Goal: Contribute content: Contribute content

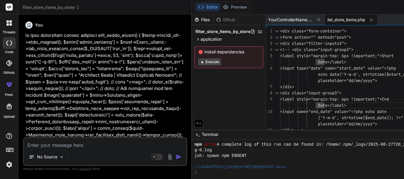
click at [11, 24] on icon at bounding box center [10, 24] width 2 height 2
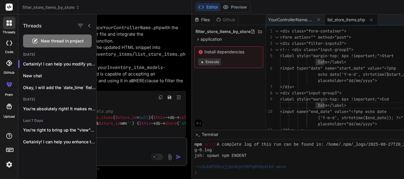
click at [46, 43] on span "New thread in project" at bounding box center [62, 41] width 43 height 6
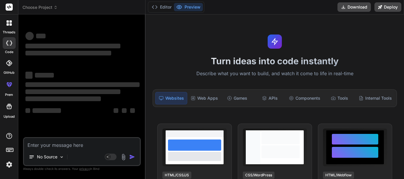
click at [61, 143] on textarea at bounding box center [82, 143] width 116 height 11
type textarea "x"
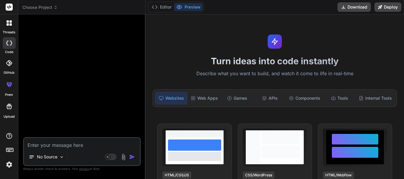
type textarea "W"
type textarea "x"
type textarea "Wr"
type textarea "x"
type textarea "Wri"
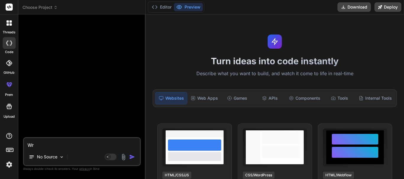
type textarea "x"
type textarea "Writ"
type textarea "x"
type textarea "Write"
type textarea "x"
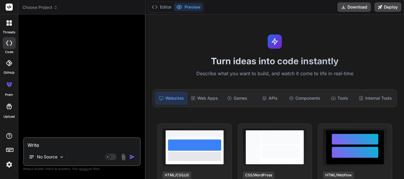
type textarea "Write"
type textarea "x"
type textarea "Write t"
type textarea "x"
type textarea "Write th"
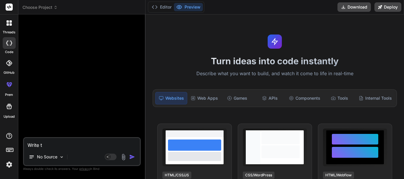
type textarea "x"
type textarea "Write thi"
type textarea "x"
type textarea "Write this"
type textarea "x"
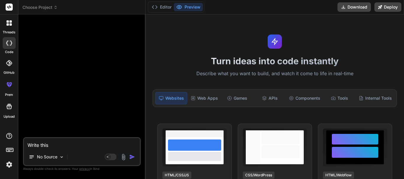
type textarea "Write this"
type textarea "x"
type textarea "Write this i"
type textarea "x"
type textarea "Write this in"
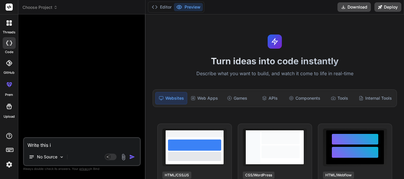
type textarea "x"
type textarea "Write this in"
type textarea "x"
type textarea "Write this in P"
type textarea "x"
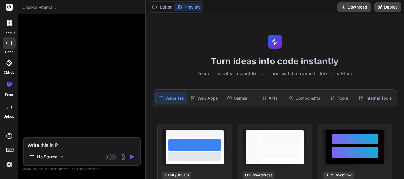
type textarea "Write this in PH"
type textarea "x"
type textarea "Write this in PHP"
type textarea "x"
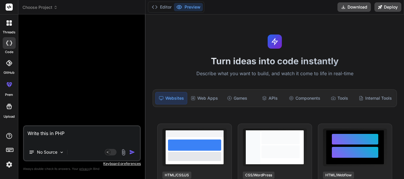
paste textarea "Loremipsu Dolorsit Amet 5. Conse adi Elitse Doeiu Tempor Incididu Utlabore → Et…"
type textarea "Lorem ipsu do SIT Ametconse Adipisci Elit 8. Seddo eiu Tempor Incid Utlabo Etdo…"
type textarea "x"
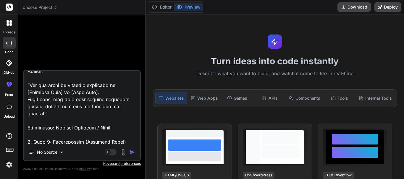
scroll to position [148, 0]
click at [95, 129] on textarea at bounding box center [82, 107] width 116 height 73
type textarea "w"
type textarea "x"
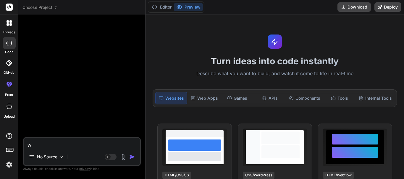
scroll to position [0, 0]
type textarea "wr"
type textarea "x"
type textarea "wri"
type textarea "x"
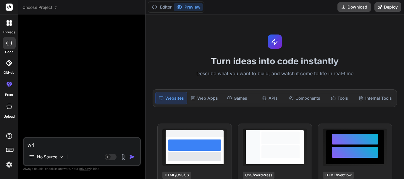
type textarea "writ"
type textarea "x"
type textarea "write"
type textarea "x"
type textarea "write"
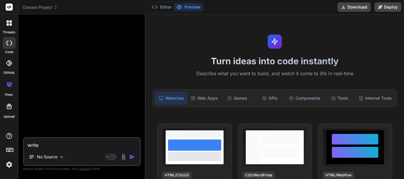
type textarea "x"
type textarea "write a"
type textarea "x"
type textarea "write a"
type textarea "x"
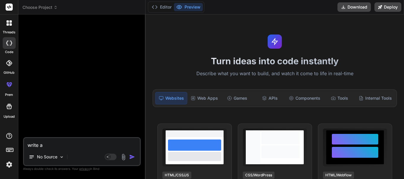
type textarea "write a h"
type textarea "x"
type textarea "write a ht"
type textarea "x"
type textarea "write a htm"
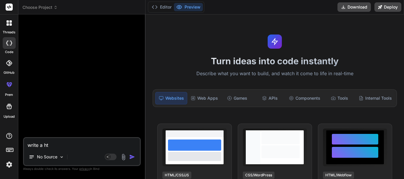
type textarea "x"
type textarea "write a html"
type textarea "x"
type textarea "write a html"
type textarea "x"
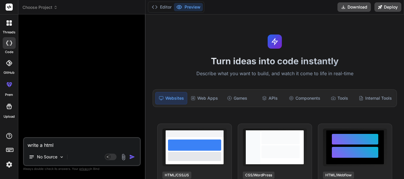
type textarea "write a html c"
type textarea "x"
type textarea "write a html cs"
type textarea "x"
type textarea "write a html css"
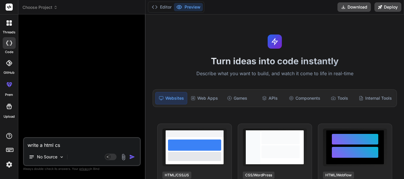
type textarea "x"
type textarea "write a html css"
type textarea "x"
type textarea "write a html css a"
type textarea "x"
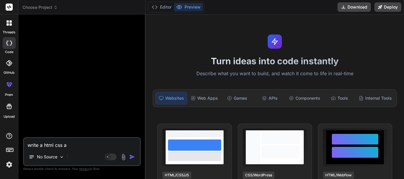
type textarea "write a html css an"
type textarea "x"
type textarea "write a html css and"
type textarea "x"
type textarea "write a html css and"
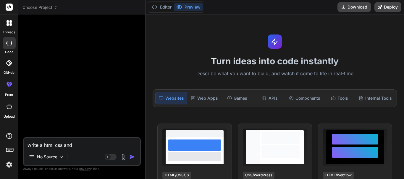
type textarea "x"
type textarea "write a html css and j"
type textarea "x"
type textarea "write a html css and js"
type textarea "x"
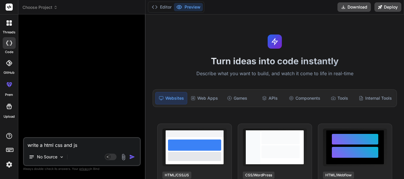
type textarea "write a html css and js"
type textarea "x"
type textarea "write a html css and js c"
type textarea "x"
type textarea "write a html css and js co"
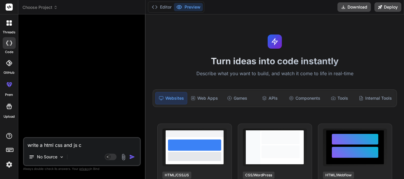
type textarea "x"
type textarea "write a html css and js cod"
type textarea "x"
type textarea "write a html css and js code"
type textarea "x"
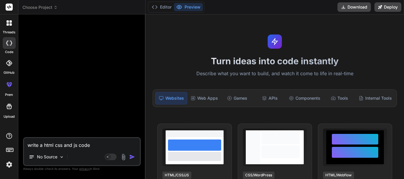
type textarea "write a html css and js code"
type textarea "x"
type textarea "write a html css and js code t"
type textarea "x"
type textarea "write a html css and js code to"
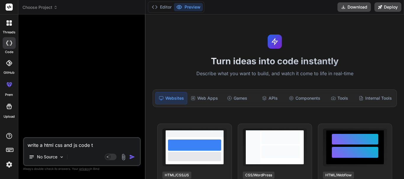
type textarea "x"
type textarea "write a html css and js code to"
type textarea "x"
type textarea "write a html css and js code to p"
type textarea "x"
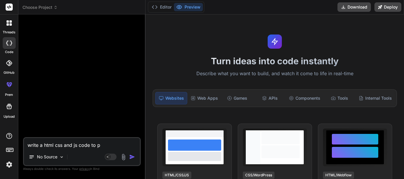
type textarea "write a html css and js code to po"
type textarea "x"
type textarea "write a html css and js code to pop"
type textarea "x"
type textarea "write a html css and js code to popu"
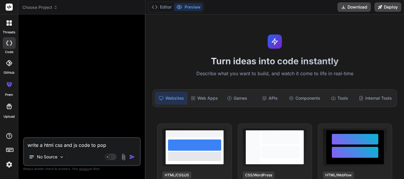
type textarea "x"
type textarea "write a html css and js code to popup"
type textarea "x"
type textarea "write a html css and js code to popup"
type textarea "x"
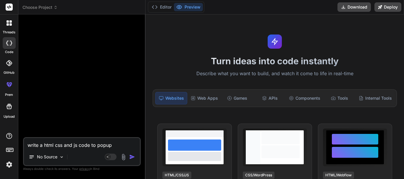
type textarea "write a html css and js code to popup a"
type textarea "x"
type textarea "write a html css and js code to popup a"
type textarea "x"
type textarea "write a html css and js code to popup a m"
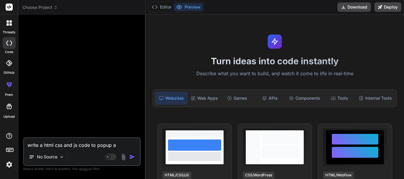
type textarea "x"
type textarea "write a html css and js code to popup a mo"
type textarea "x"
type textarea "write a html css and js code to popup a mod"
type textarea "x"
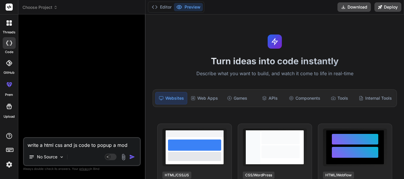
type textarea "write a html css and js code to popup a moda"
type textarea "x"
type textarea "write a html css and js code to popup a modal"
type textarea "x"
type textarea "write a html css and js code to popup a modal"
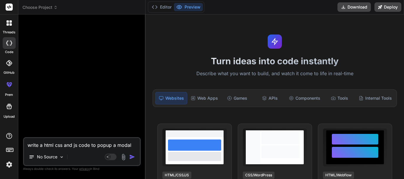
type textarea "x"
type textarea "write a html css and js code to popup a modal w"
type textarea "x"
type textarea "write a html css and js code to popup a modal wh"
type textarea "x"
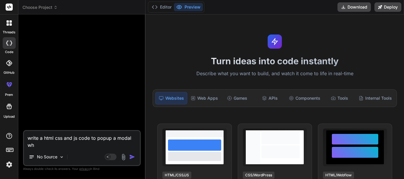
type textarea "write a html css and js code to popup a modal whe"
type textarea "x"
type textarea "write a html css and js code to popup a modal when"
type textarea "x"
type textarea "write a html css and js code to popup a modal when"
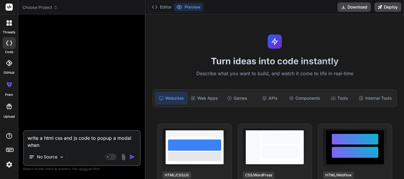
type textarea "x"
type textarea "write a html css and js code to popup a modal when I"
type textarea "x"
type textarea "write a html css and js code to popup a modal when I"
type textarea "x"
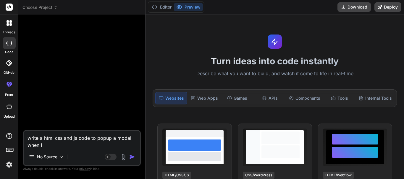
type textarea "write a html css and js code to popup a modal when I c"
type textarea "x"
type textarea "write a html css and js code to popup a modal when I cl"
type textarea "x"
type textarea "write a html css and js code to popup a modal when I cli"
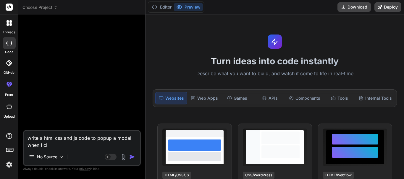
type textarea "x"
type textarea "write a html css and js code to popup a modal when I clik"
type textarea "x"
type textarea "write a html css and js code to popup a modal when I cli"
type textarea "x"
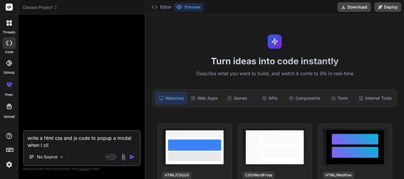
type textarea "write a html css and js code to popup a modal when I clic"
type textarea "x"
type textarea "write a html css and js code to popup a modal when I click"
type textarea "x"
type textarea "write a html css and js code to popup a modal when I click"
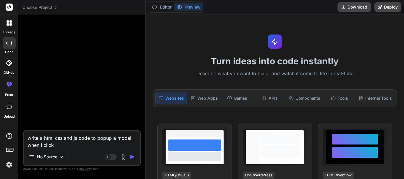
type textarea "x"
type textarea "write a html css and js code to popup a modal when I click t"
type textarea "x"
type textarea "write a html css and js code to popup a modal when I click th"
type textarea "x"
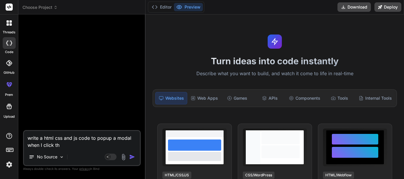
type textarea "write a html css and js code to popup a modal when I click thi"
type textarea "x"
type textarea "write a html css and js code to popup a modal when I click this"
type textarea "x"
type textarea "write a html css and js code to popup a modal when I click this"
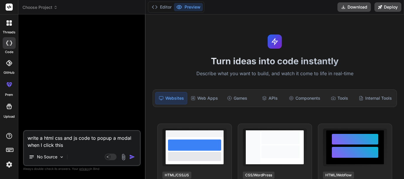
type textarea "x"
paste textarea "<a><i class="fa-solid fa-right-left"></i> Transfer Ownership</a>"
type textarea "write a html css and js code to popup a modal when I click this <a><i class="fa…"
type textarea "x"
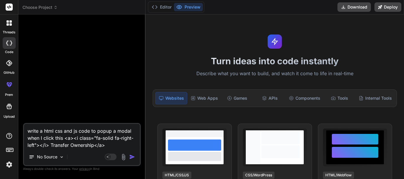
click at [71, 139] on textarea "write a html css and js code to popup a modal when I click this <a><i class="fa…" at bounding box center [82, 136] width 116 height 25
type textarea "write a html css and js code to popup a modal when I click this <a ><i class="f…"
type textarea "x"
type textarea "write a html css and js code to popup a modal when I click this <a b><i class="…"
type textarea "x"
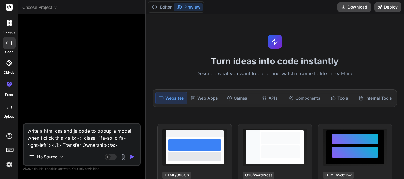
type textarea "write a html css and js code to popup a modal when I click this <a ><i class="f…"
type textarea "x"
type textarea "write a html css and js code to popup a modal when I click this <a c><i class="…"
type textarea "x"
type textarea "write a html css and js code to popup a modal when I click this <a cl><i class=…"
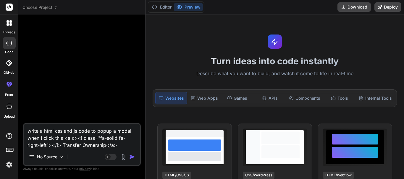
type textarea "x"
type textarea "write a html css and js code to popup a modal when I click this <a cla><i class…"
type textarea "x"
type textarea "write a html css and js code to popup a modal when I click this <a clas><i clas…"
type textarea "x"
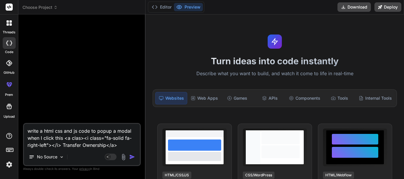
type textarea "write a html css and js code to popup a modal when I click this <a class><i cla…"
type textarea "x"
type textarea "write a html css and js code to popup a modal when I click this <a class=><i cl…"
type textarea "x"
type textarea "write a html css and js code to popup a modal when I click this <a class="><i c…"
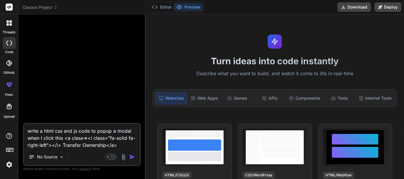
type textarea "x"
type textarea "write a html css and js code to popup a modal when I click this <a class=""><i …"
type textarea "x"
type textarea "write a html css and js code to popup a modal when I click this <a class="b"><i…"
type textarea "x"
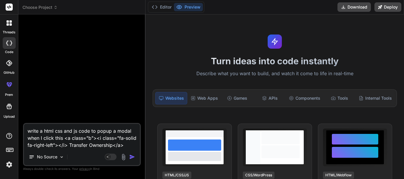
type textarea "write a html css and js code to popup a modal when I click this <a class="bu"><…"
type textarea "x"
type textarea "write a html css and js code to popup a modal when I click this <a class="but">…"
type textarea "x"
type textarea "write a html css and js code to popup a modal when I click this <a class="butt"…"
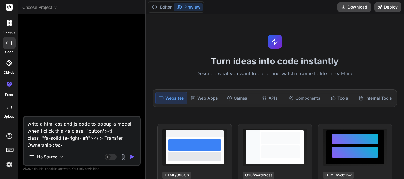
click at [131, 158] on img "button" at bounding box center [132, 157] width 6 height 6
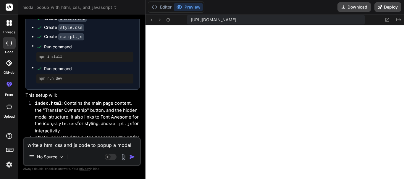
scroll to position [30, 0]
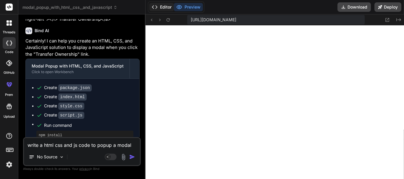
click at [162, 7] on button "Editor" at bounding box center [161, 7] width 25 height 8
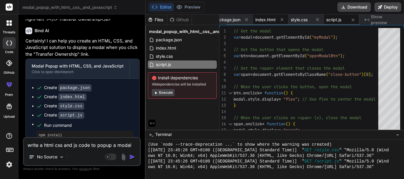
click at [264, 18] on span "index.html" at bounding box center [265, 20] width 20 height 6
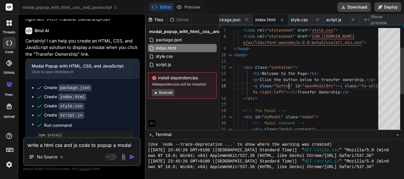
scroll to position [0, 0]
click at [293, 85] on div "<!-- The Modal --> < div id = "myModal" class = "modal" > <!-- Modal content --…" at bounding box center [308, 102] width 148 height 236
click at [295, 85] on div "<!-- The Modal --> < div id = "myModal" class = "modal" > <!-- Modal content --…" at bounding box center [308, 102] width 148 height 236
drag, startPoint x: 359, startPoint y: 93, endPoint x: 287, endPoint y: 89, distance: 72.0
click at [287, 89] on div "<!-- The Modal --> < div id = "myModal" class = "modal" > <!-- Modal content --…" at bounding box center [308, 102] width 148 height 236
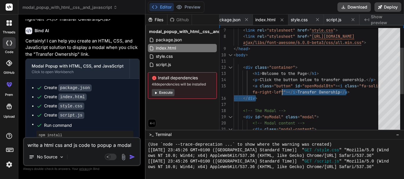
click at [287, 89] on div "<!-- The Modal --> < div id = "myModal" class = "modal" > <!-- Modal content --…" at bounding box center [308, 102] width 148 height 236
click at [359, 93] on div "<!-- The Modal --> < div id = "myModal" class = "modal" > <!-- Modal content --…" at bounding box center [308, 102] width 148 height 236
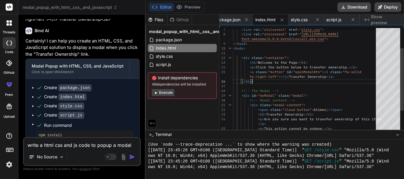
click at [344, 77] on div "< link rel = "stylesheet" href = " style.css " > < link rel = "stylesheet" href…" at bounding box center [306, 81] width 146 height 175
click at [343, 75] on div "< link rel = "stylesheet" href = " style.css " > < link rel = "stylesheet" href…" at bounding box center [306, 81] width 146 height 175
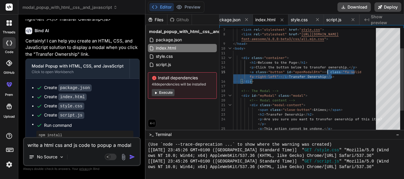
drag, startPoint x: 331, startPoint y: 76, endPoint x: 328, endPoint y: 75, distance: 3.4
click at [328, 75] on div "< link rel = "stylesheet" href = " style.css " > < link rel = "stylesheet" href…" at bounding box center [306, 81] width 146 height 175
click at [343, 79] on div "< link rel = "stylesheet" href = " style.css " > < link rel = "stylesheet" href…" at bounding box center [306, 81] width 146 height 175
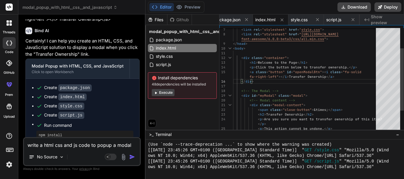
click at [341, 77] on div "< link rel = "stylesheet" href = " style.css " > < link rel = "stylesheet" href…" at bounding box center [306, 81] width 146 height 175
click at [338, 76] on div "< link rel = "stylesheet" href = " style.css " > < link rel = "stylesheet" href…" at bounding box center [306, 81] width 146 height 175
click at [334, 76] on div "< link rel = "stylesheet" href = " style.css " > < link rel = "stylesheet" href…" at bounding box center [306, 81] width 146 height 175
click at [333, 76] on div "< link rel = "stylesheet" href = " style.css " > < link rel = "stylesheet" href…" at bounding box center [306, 81] width 146 height 175
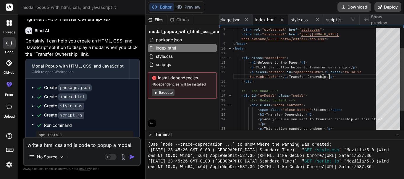
click at [331, 76] on div "< link rel = "stylesheet" href = " style.css " > < link rel = "stylesheet" href…" at bounding box center [306, 81] width 146 height 175
click at [302, 97] on div "< link rel = "stylesheet" href = " style.css " > < link rel = "stylesheet" href…" at bounding box center [306, 81] width 146 height 175
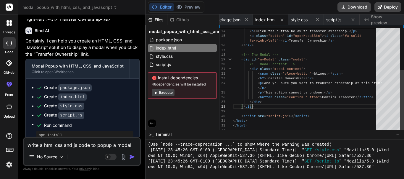
click at [255, 106] on div "< h1 > Welcome to the Page </ h1 > < p > Click the button below to transfer own…" at bounding box center [306, 45] width 146 height 175
click at [233, 59] on span at bounding box center [237, 59] width 8 height 4
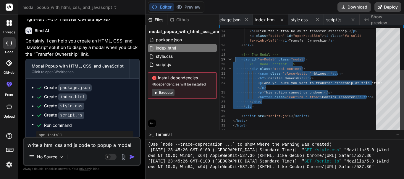
click at [235, 61] on div "< h1 > Welcome to the Page </ h1 > < p > Click the button below to transfer own…" at bounding box center [306, 45] width 146 height 175
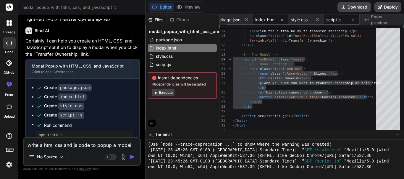
click at [335, 19] on span "script.js" at bounding box center [333, 20] width 15 height 6
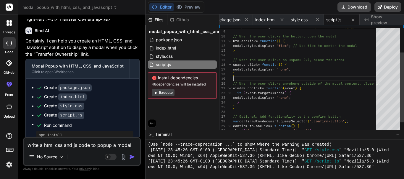
click at [271, 78] on div "} // When the user clicks on <span> (x), close the m odal span . onclick = func…" at bounding box center [306, 69] width 146 height 156
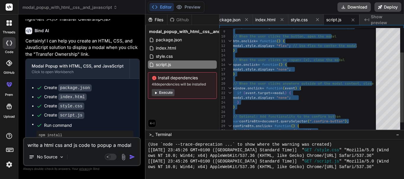
click at [320, 88] on div "} // When the user clicks on <span> (x), close the m odal span . onclick = func…" at bounding box center [306, 69] width 146 height 156
